Goal: Use online tool/utility: Utilize a website feature to perform a specific function

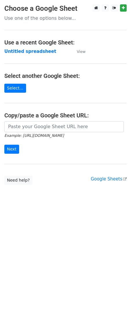
click at [40, 122] on main "Choose a Google Sheet Use one of the options below... Use a recent Google Sheet…" at bounding box center [65, 94] width 131 height 181
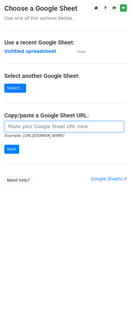
click at [40, 131] on input "url" at bounding box center [64, 126] width 120 height 11
paste input "https://docs.google.com/spreadsheets/d/1HHTosMQj-E1AVfIGsclWZVRF8Daisv1glGlT-9V…"
type input "https://docs.google.com/spreadsheets/d/1HHTosMQj-E1AVfIGsclWZVRF8Daisv1glGlT-9V…"
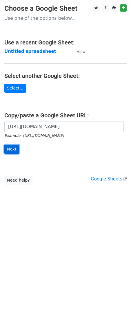
click at [9, 150] on input "Next" at bounding box center [11, 149] width 15 height 9
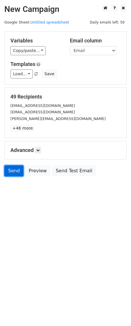
click at [14, 172] on link "Send" at bounding box center [13, 170] width 19 height 11
